Goal: Task Accomplishment & Management: Manage account settings

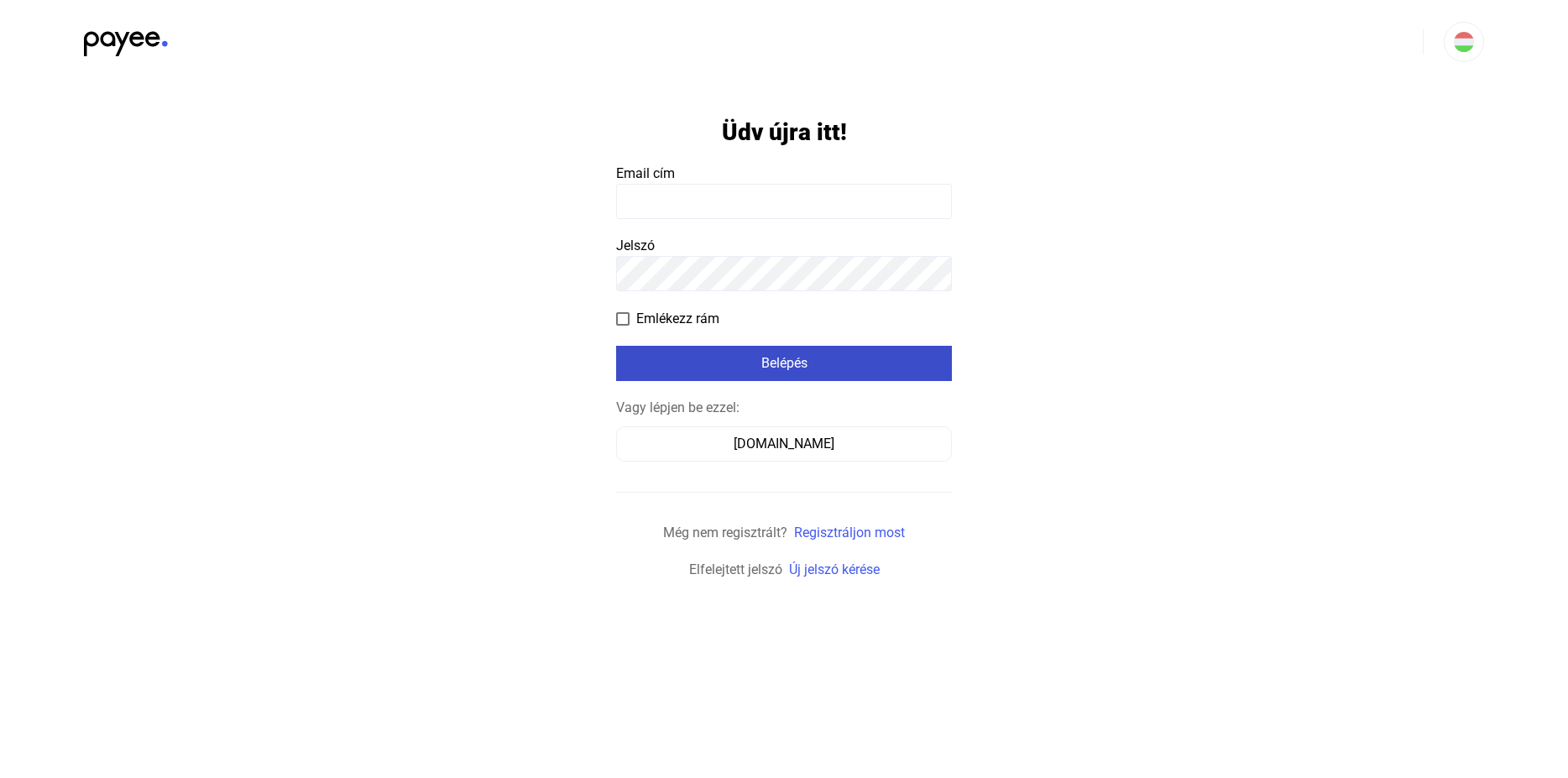
type input "**********"
click at [771, 369] on div "Belépés" at bounding box center [784, 363] width 326 height 20
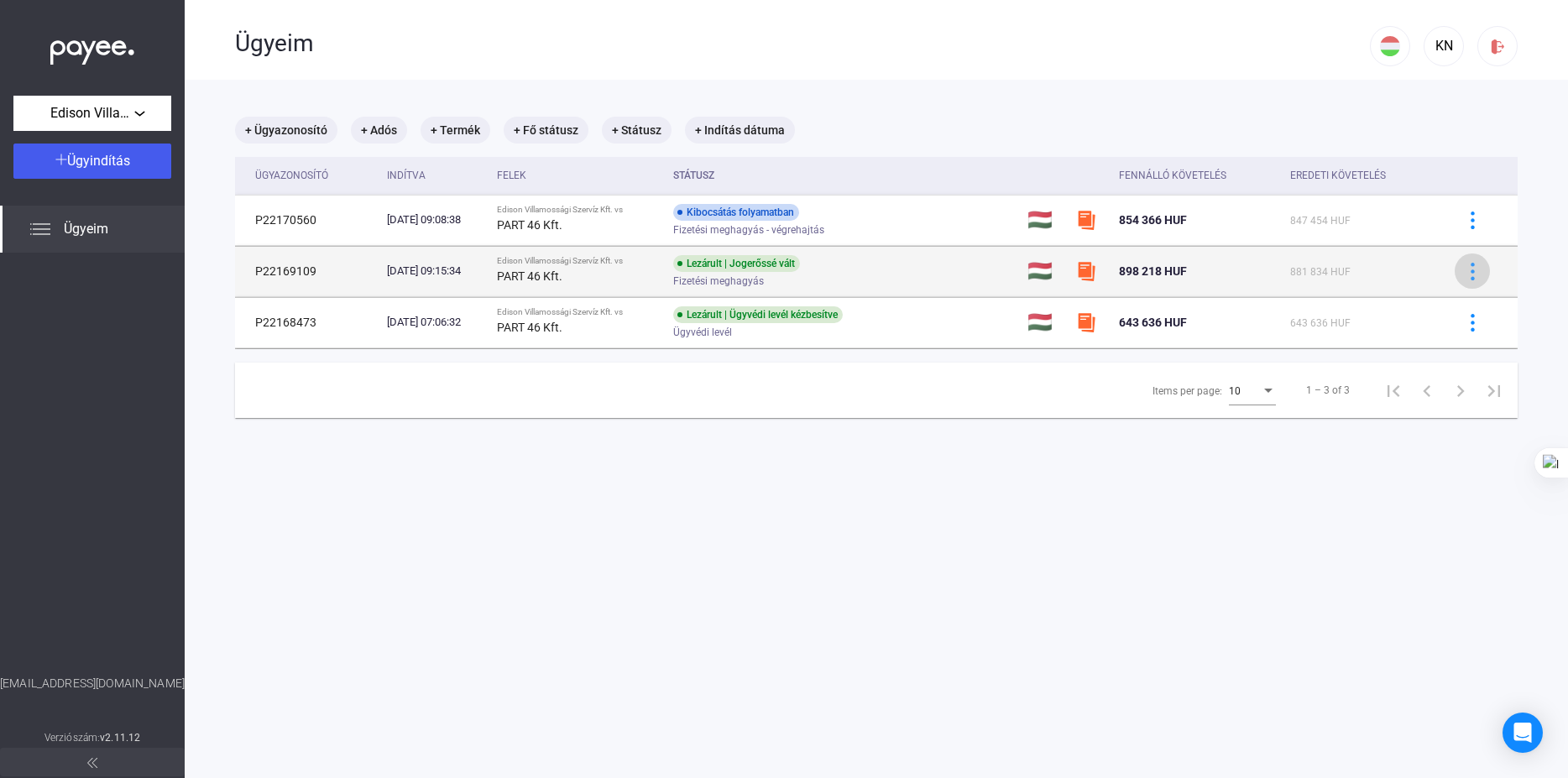
click at [1463, 270] on img at bounding box center [1472, 271] width 18 height 18
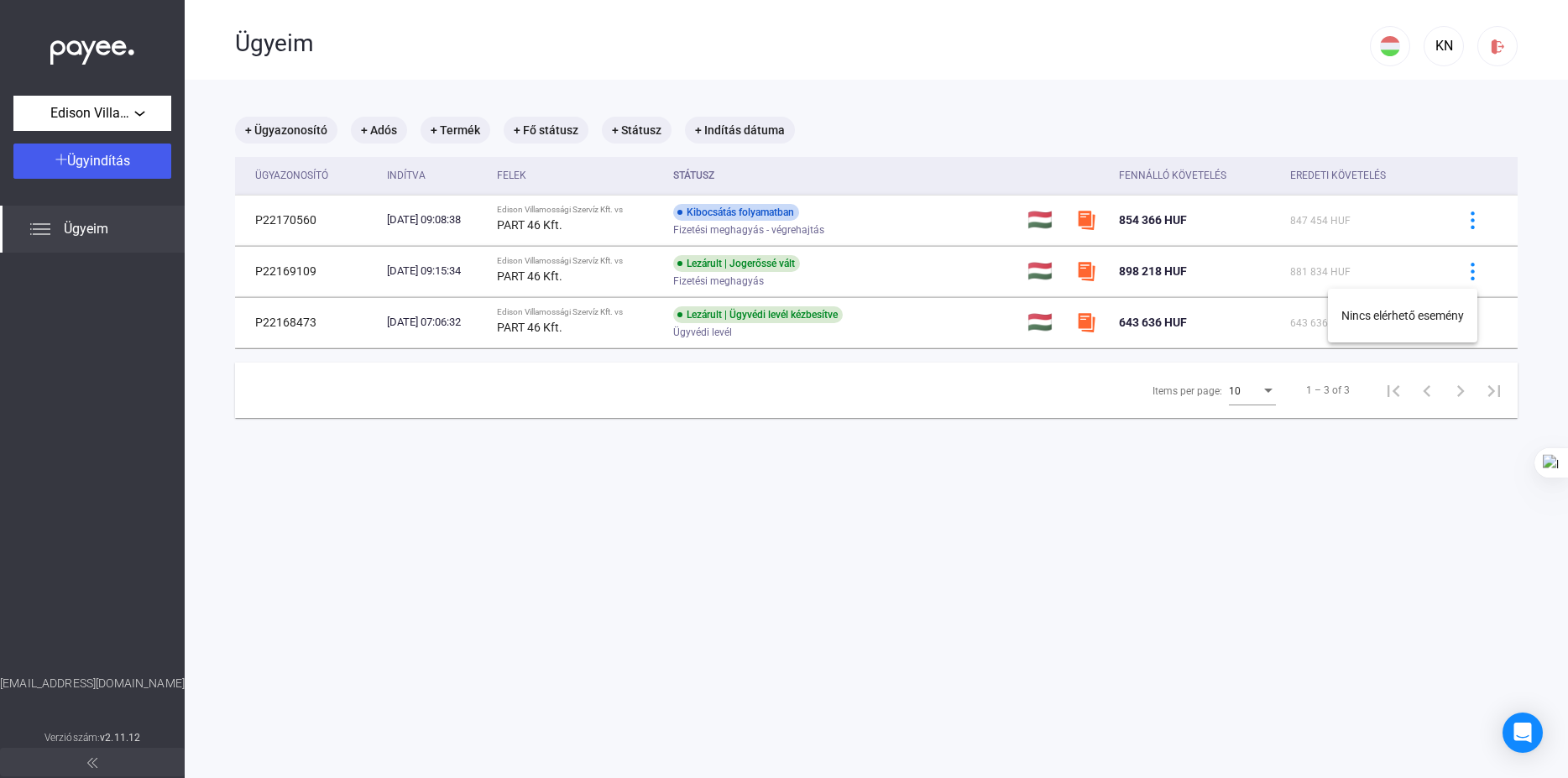
click at [1490, 217] on div at bounding box center [784, 389] width 1568 height 778
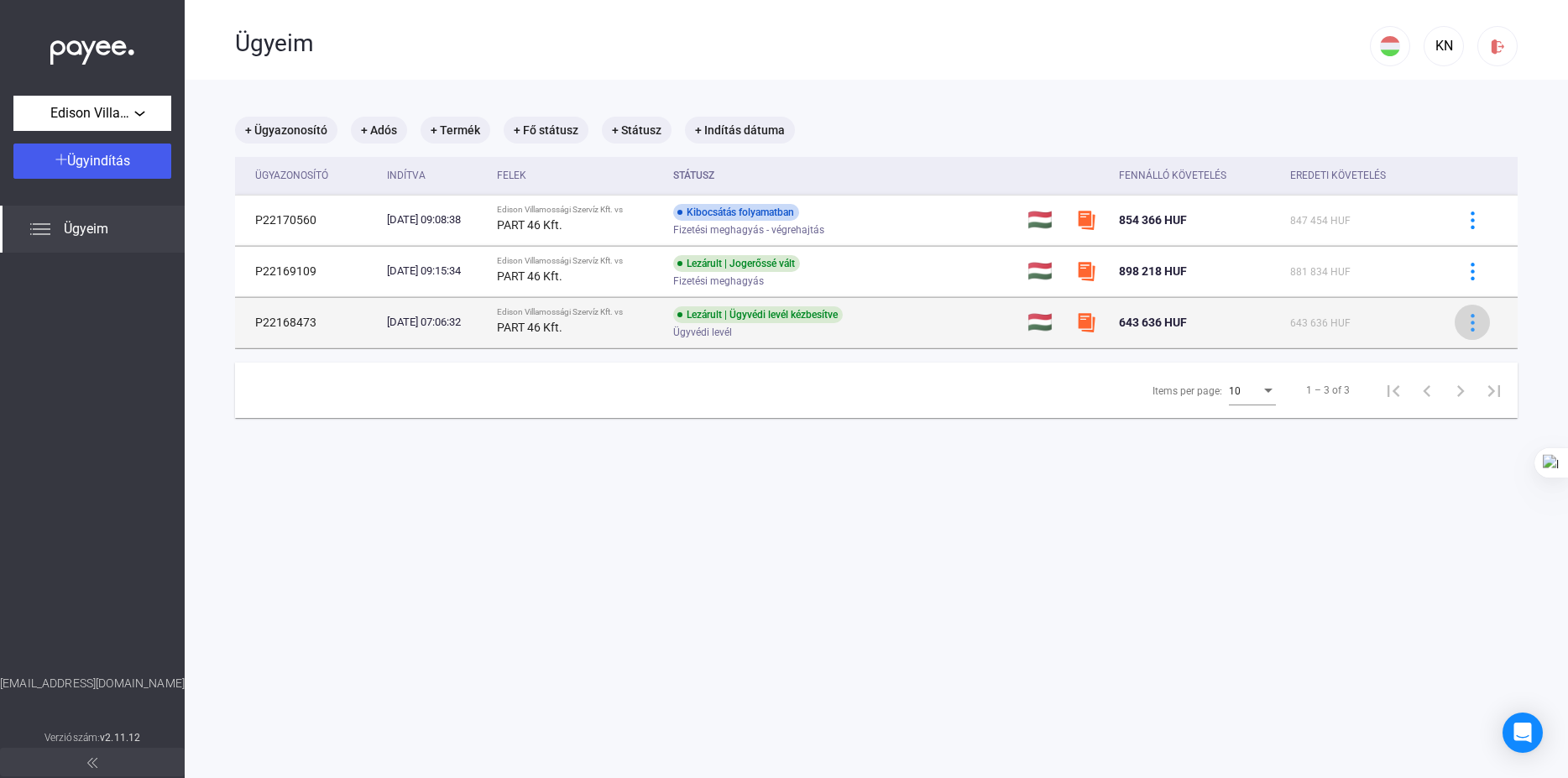
click at [1463, 328] on img at bounding box center [1472, 322] width 18 height 18
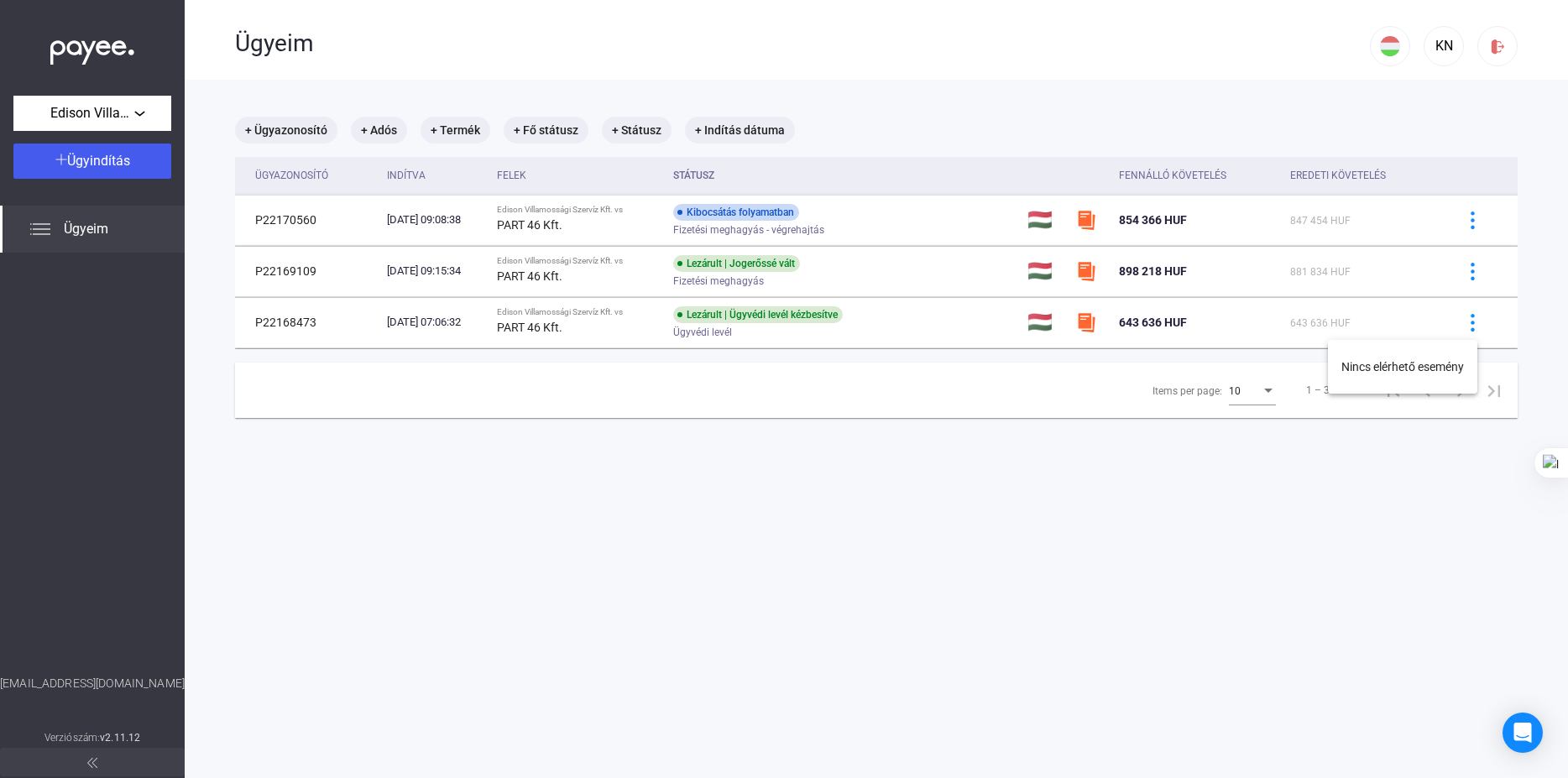
click at [1463, 215] on div at bounding box center [784, 389] width 1568 height 778
click at [1463, 215] on img at bounding box center [1472, 220] width 18 height 18
click at [1519, 135] on div at bounding box center [784, 389] width 1568 height 778
